Goal: Find specific page/section: Find specific page/section

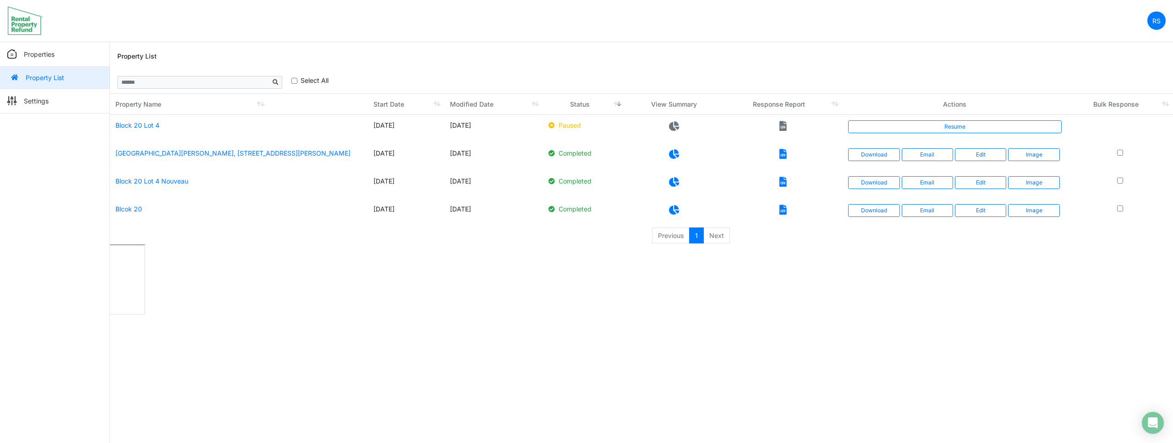
click at [782, 126] on icon at bounding box center [782, 126] width 7 height 10
drag, startPoint x: 724, startPoint y: 238, endPoint x: 681, endPoint y: 238, distance: 43.5
click at [724, 238] on li "Next" at bounding box center [717, 236] width 26 height 16
drag, startPoint x: 671, startPoint y: 237, endPoint x: 714, endPoint y: 234, distance: 43.7
click at [676, 236] on li "Previous" at bounding box center [671, 236] width 38 height 16
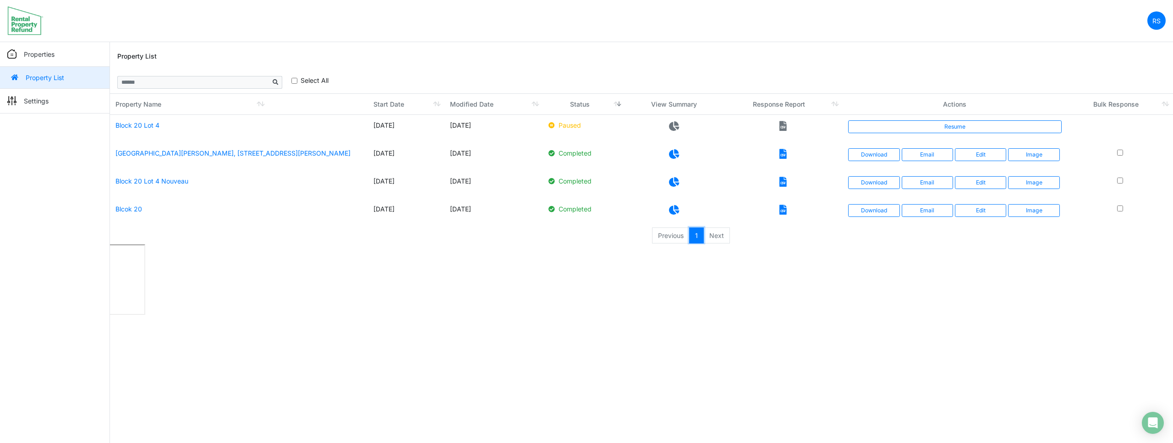
click at [697, 237] on link "1" at bounding box center [696, 236] width 15 height 16
drag, startPoint x: 673, startPoint y: 238, endPoint x: 723, endPoint y: 237, distance: 50.9
click at [679, 238] on li "Previous" at bounding box center [671, 236] width 38 height 16
click at [724, 237] on li "Next" at bounding box center [717, 236] width 26 height 16
click at [496, 86] on input "**********" at bounding box center [472, 82] width 69 height 18
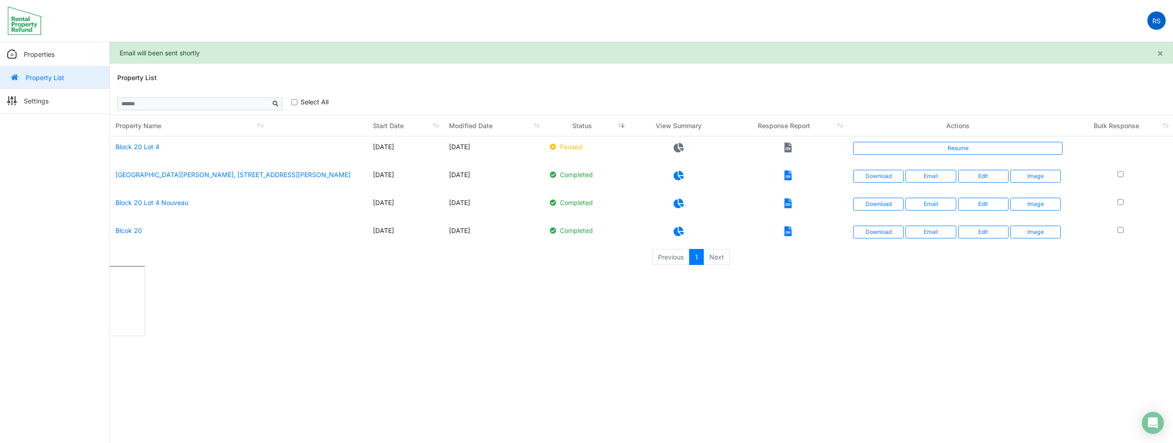
click at [1156, 24] on p "RS" at bounding box center [1156, 21] width 8 height 10
drag, startPoint x: 915, startPoint y: 33, endPoint x: 668, endPoint y: 28, distance: 247.9
click at [915, 33] on nav "RS Change Password Logout roumelle12 roumelle@outlook.com" at bounding box center [586, 21] width 1173 height 42
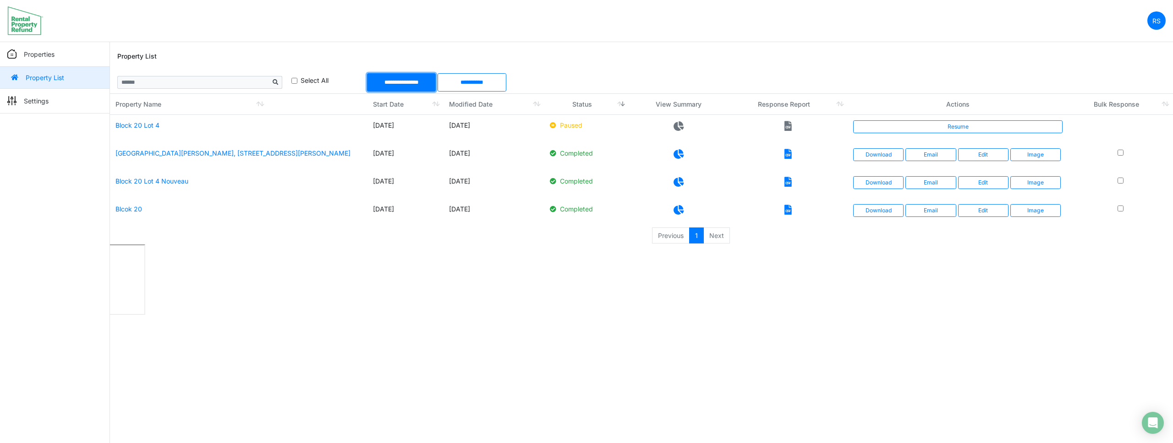
click at [421, 85] on input "**********" at bounding box center [401, 82] width 69 height 18
click at [33, 27] on img at bounding box center [25, 20] width 36 height 29
